Goal: Task Accomplishment & Management: Manage account settings

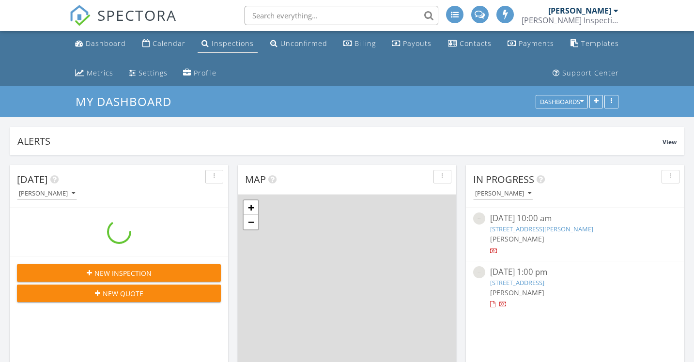
click at [227, 45] on div "Inspections" at bounding box center [233, 43] width 42 height 9
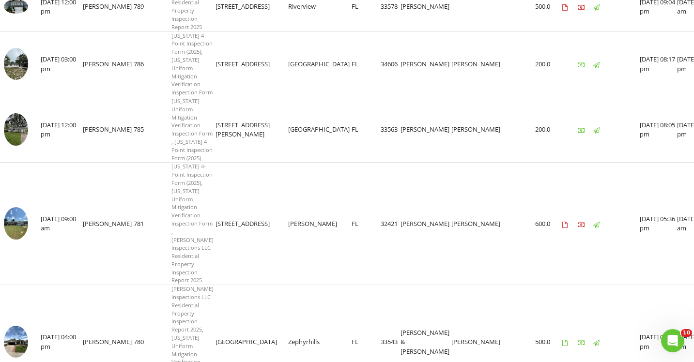
scroll to position [775, 0]
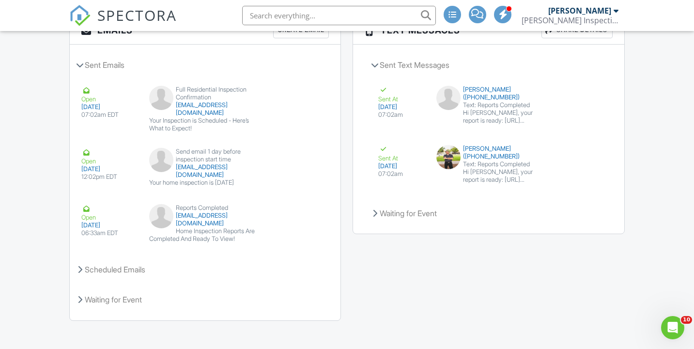
scroll to position [1203, 0]
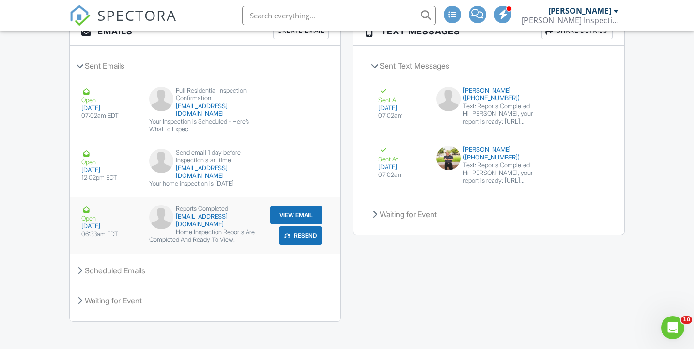
click at [311, 232] on button "Resend" at bounding box center [300, 235] width 43 height 18
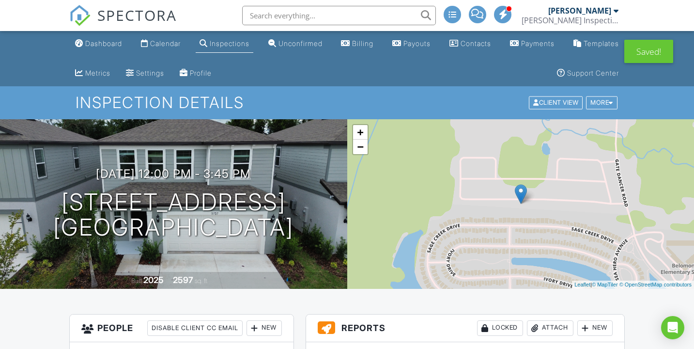
click at [238, 46] on div "Inspections" at bounding box center [230, 43] width 40 height 8
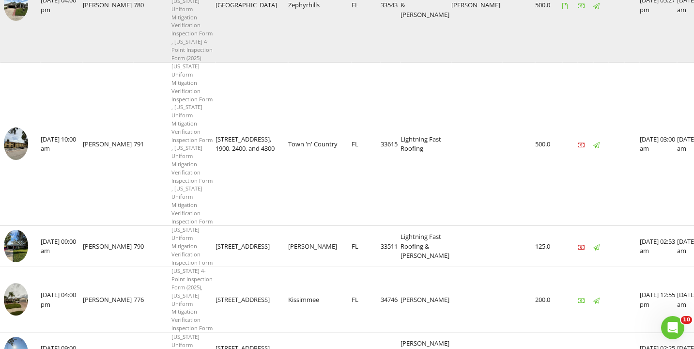
scroll to position [1105, 0]
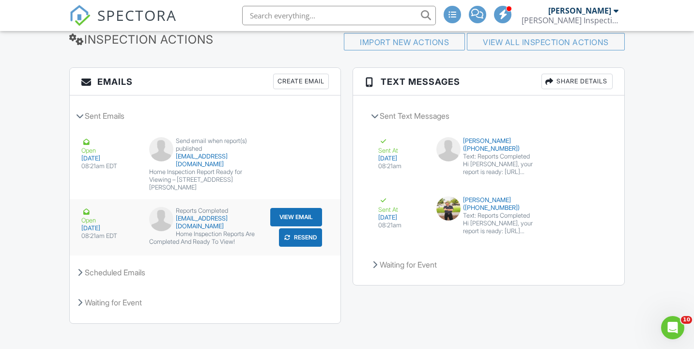
scroll to position [1242, 0]
click at [313, 231] on button "Resend" at bounding box center [300, 238] width 43 height 18
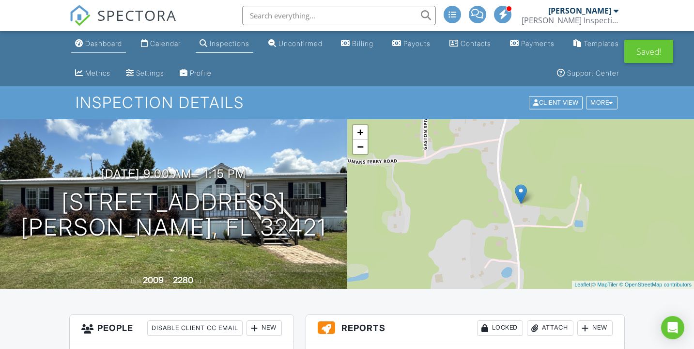
click at [107, 43] on div "Dashboard" at bounding box center [103, 43] width 37 height 8
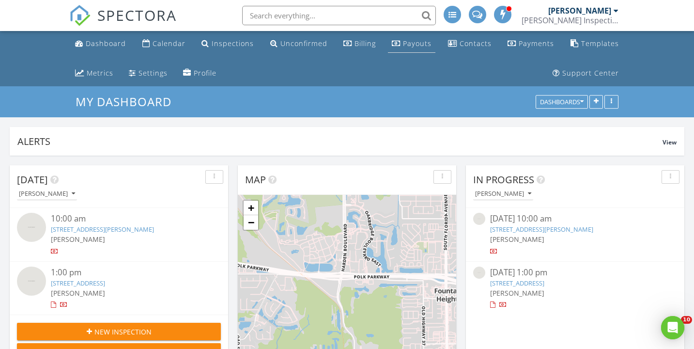
click at [411, 41] on div "Payouts" at bounding box center [417, 43] width 29 height 9
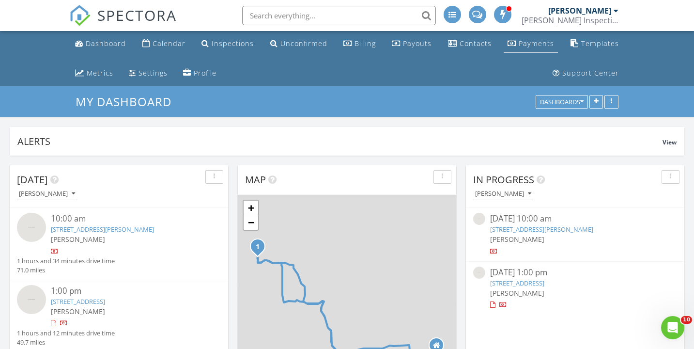
click at [534, 43] on div "Payments" at bounding box center [536, 43] width 35 height 9
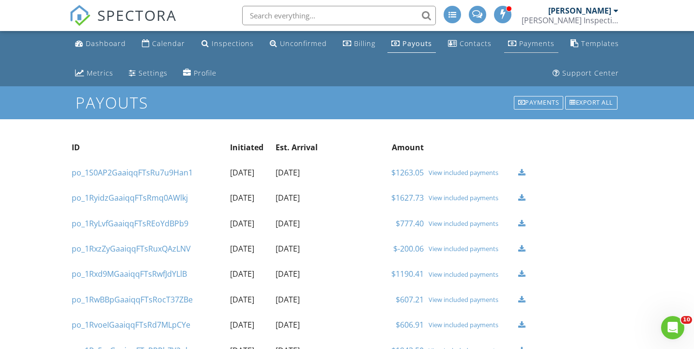
click at [532, 45] on div "Payments" at bounding box center [536, 43] width 35 height 9
